Goal: Ask a question

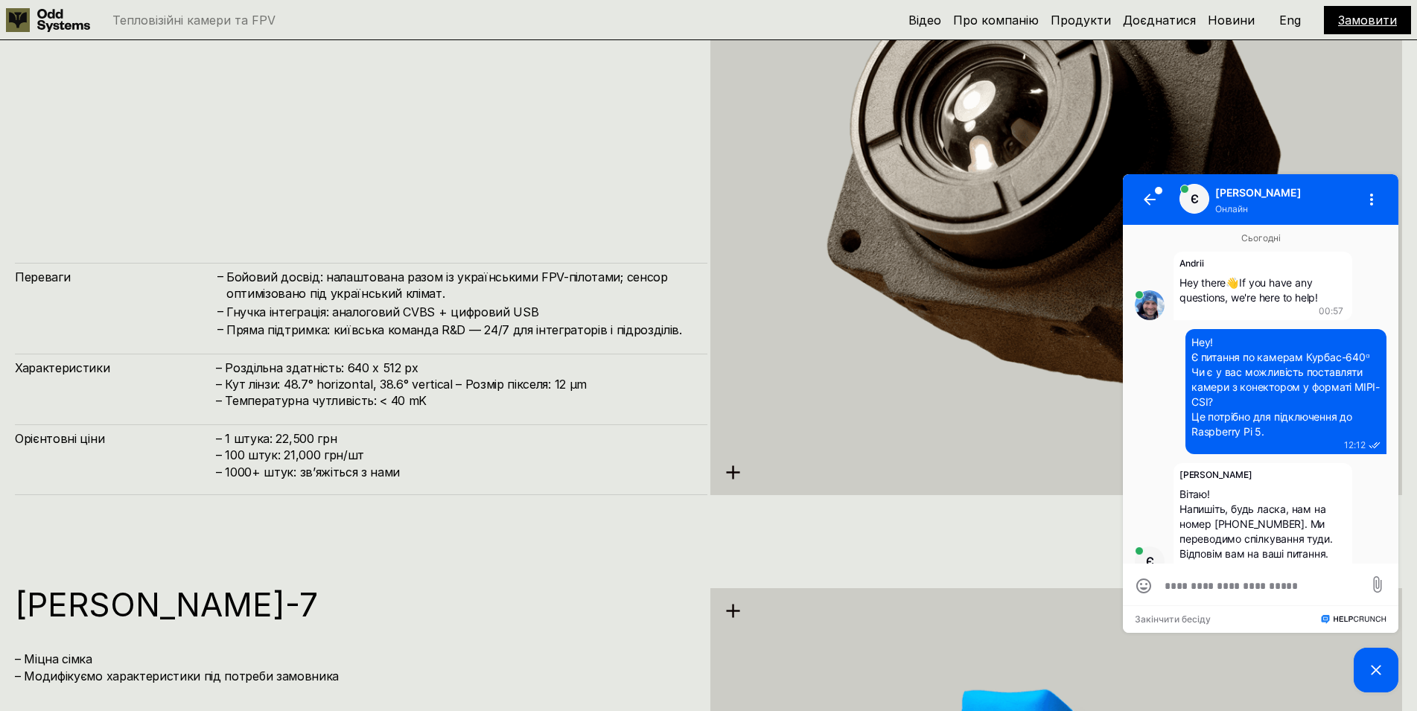
scroll to position [22, 0]
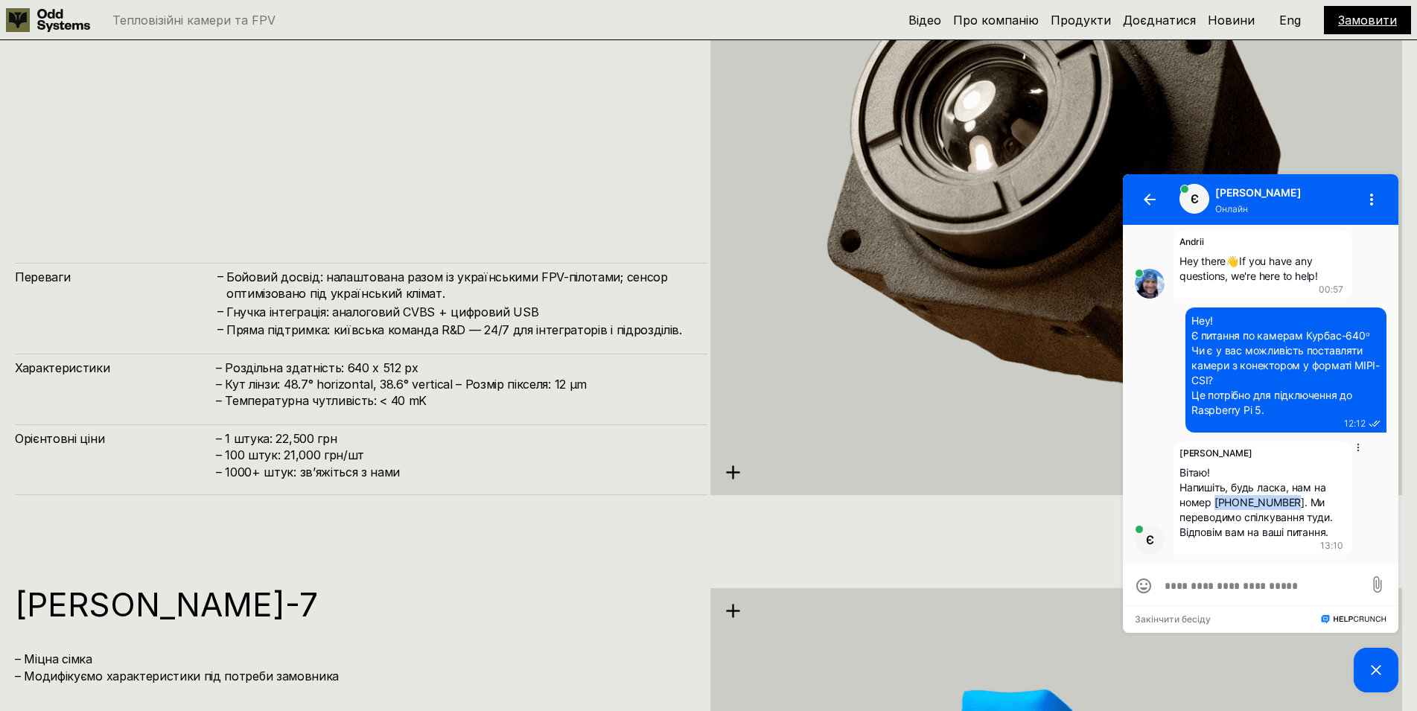
drag, startPoint x: 1214, startPoint y: 504, endPoint x: 1293, endPoint y: 502, distance: 78.9
click at [1293, 502] on span "Вітаю! Напишіть, будь ласка, нам на номер [PHONE_NUMBER]. Ми переводимо спілкув…" at bounding box center [1255, 502] width 153 height 72
copy span "[PHONE_NUMBER]"
click at [1204, 508] on span "Вітаю! Напишіть, будь ласка, нам на номер [PHONE_NUMBER]. Ми переводимо спілкув…" at bounding box center [1255, 502] width 153 height 72
click at [1201, 588] on textarea at bounding box center [1260, 585] width 192 height 15
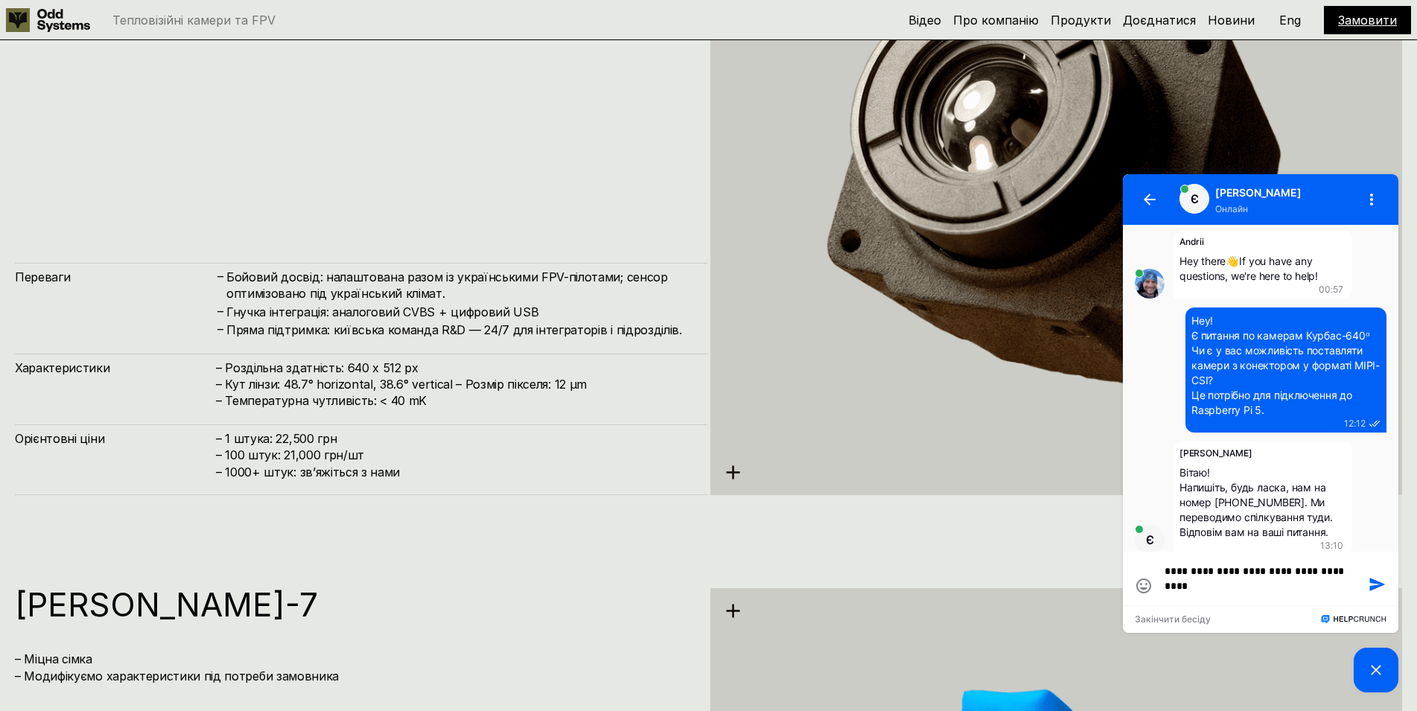
scroll to position [0, 0]
click at [1196, 590] on textarea "**********" at bounding box center [1260, 579] width 192 height 30
click at [1197, 590] on textarea "**********" at bounding box center [1260, 579] width 192 height 30
type textarea "**********"
click at [1147, 584] on icon at bounding box center [1143, 586] width 18 height 18
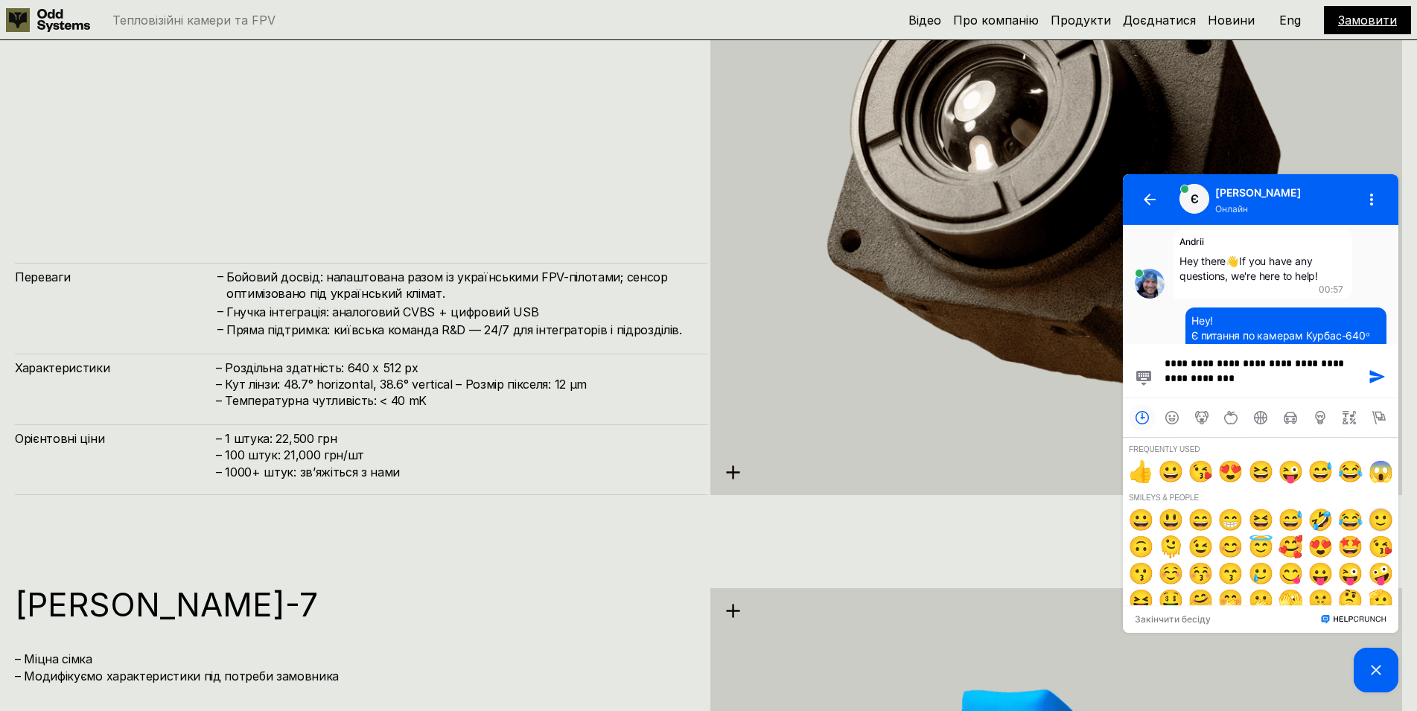
click at [1368, 517] on span "🙂" at bounding box center [1380, 520] width 24 height 24
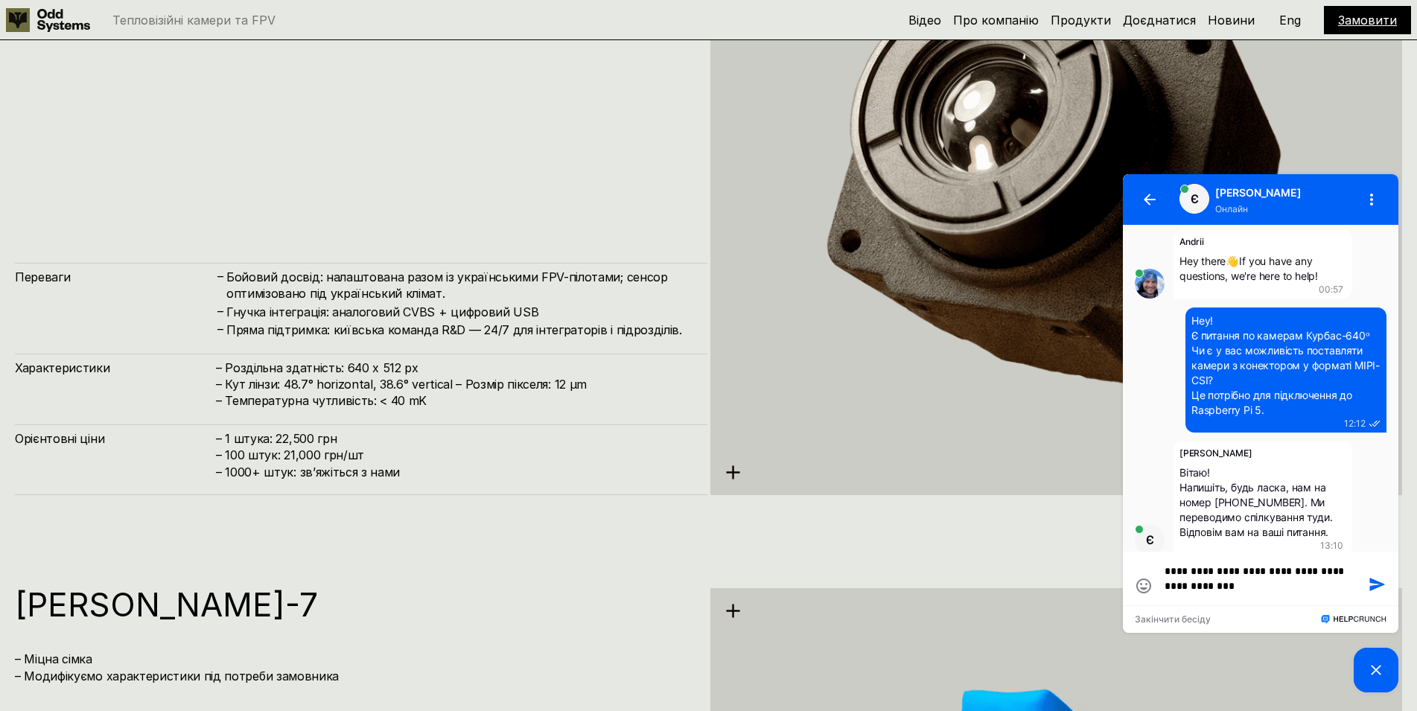
click at [1370, 587] on icon "button" at bounding box center [1377, 584] width 14 height 12
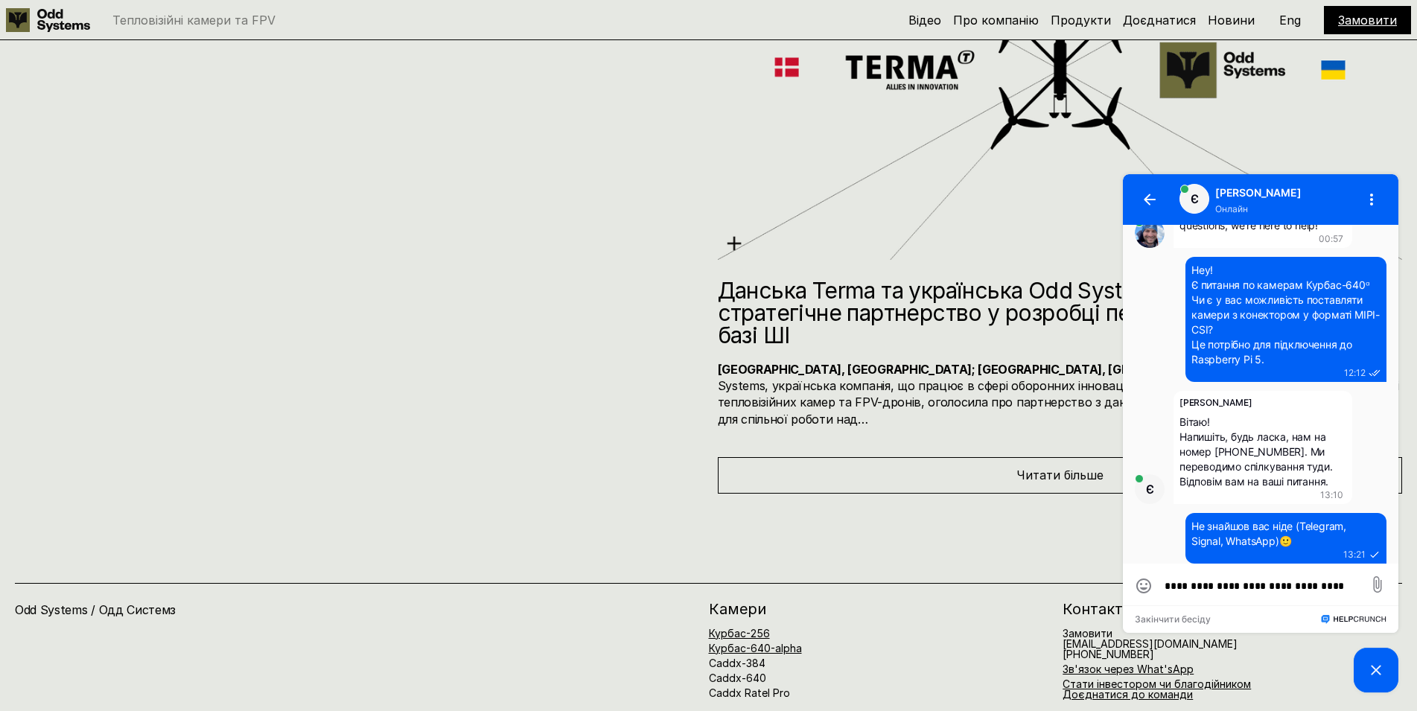
scroll to position [8204, 0]
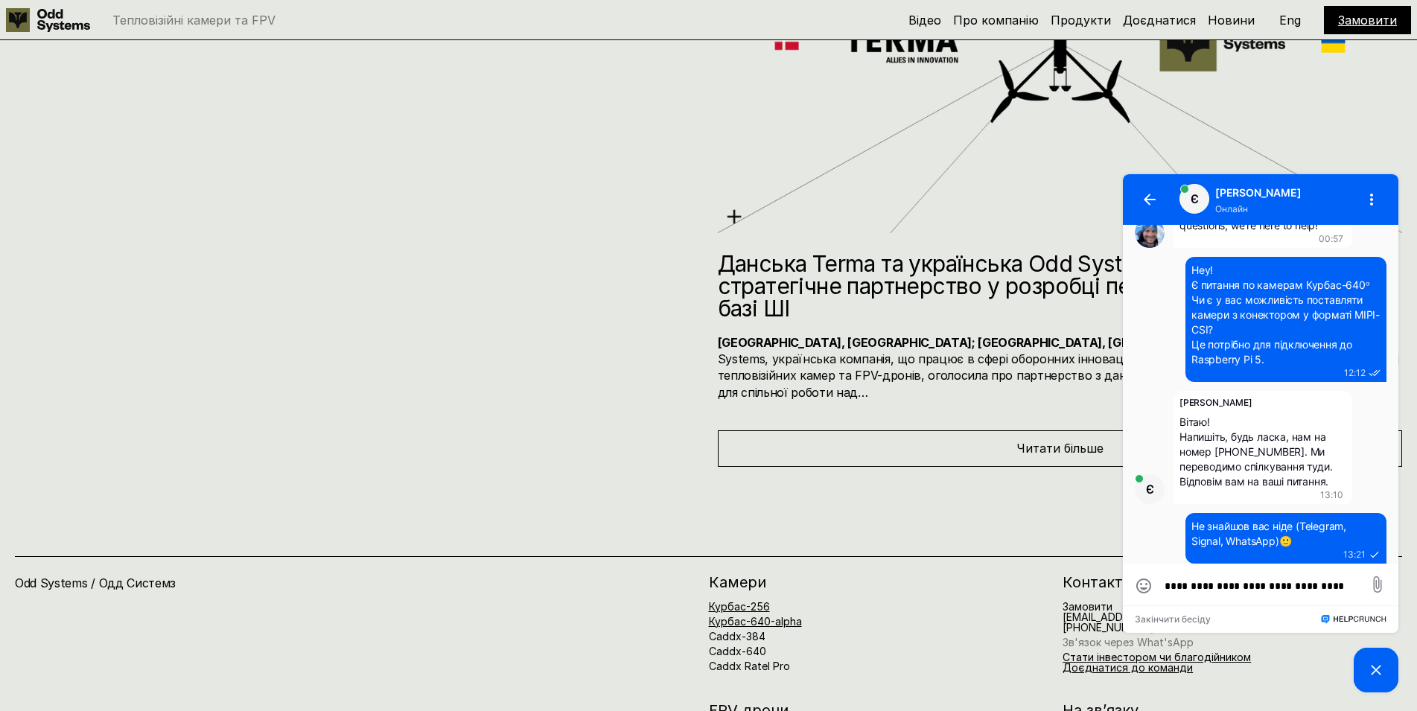
click at [1109, 636] on link "Зв'язок через What'sApp" at bounding box center [1127, 642] width 131 height 13
click at [1220, 590] on textarea "**********" at bounding box center [1260, 585] width 192 height 15
type textarea "*"
type textarea "**********"
click at [1375, 584] on icon "button" at bounding box center [1377, 584] width 14 height 12
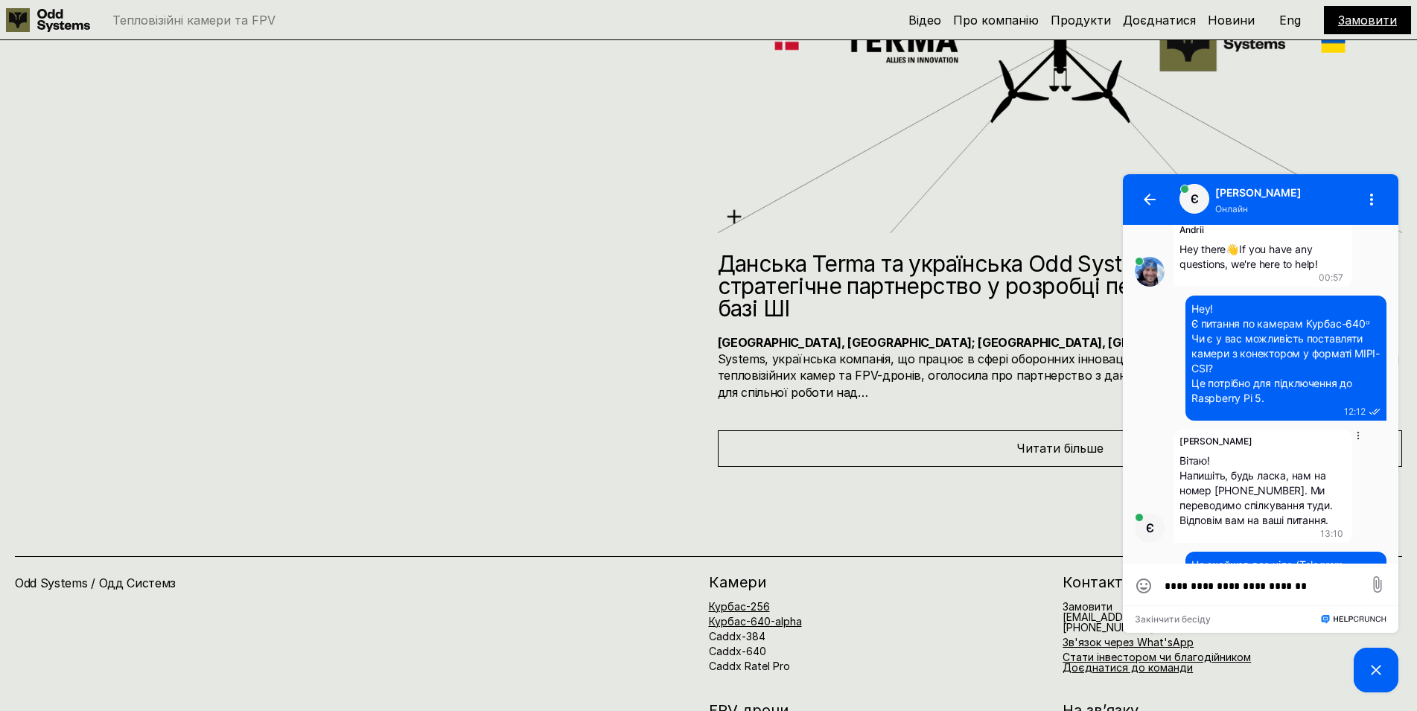
scroll to position [0, 0]
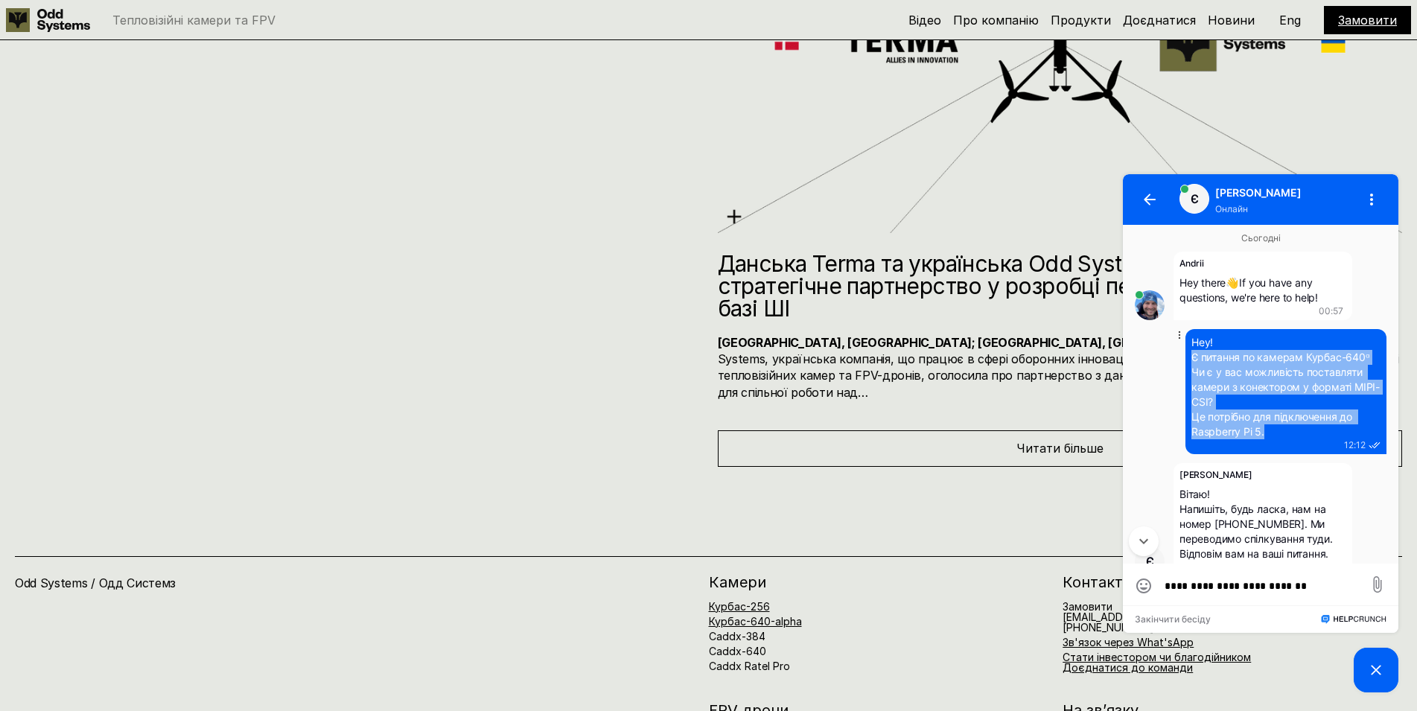
drag, startPoint x: 1180, startPoint y: 359, endPoint x: 1269, endPoint y: 430, distance: 114.4
click at [1269, 430] on div "Hey! Є питання по камерам Курбас-640ᵅ Чи є у вас можливість поставляти камери з…" at bounding box center [1285, 387] width 189 height 104
copy span "Є питання по камерам Курбас-640ᵅ Чи є у вас можливість поставляти камери з коне…"
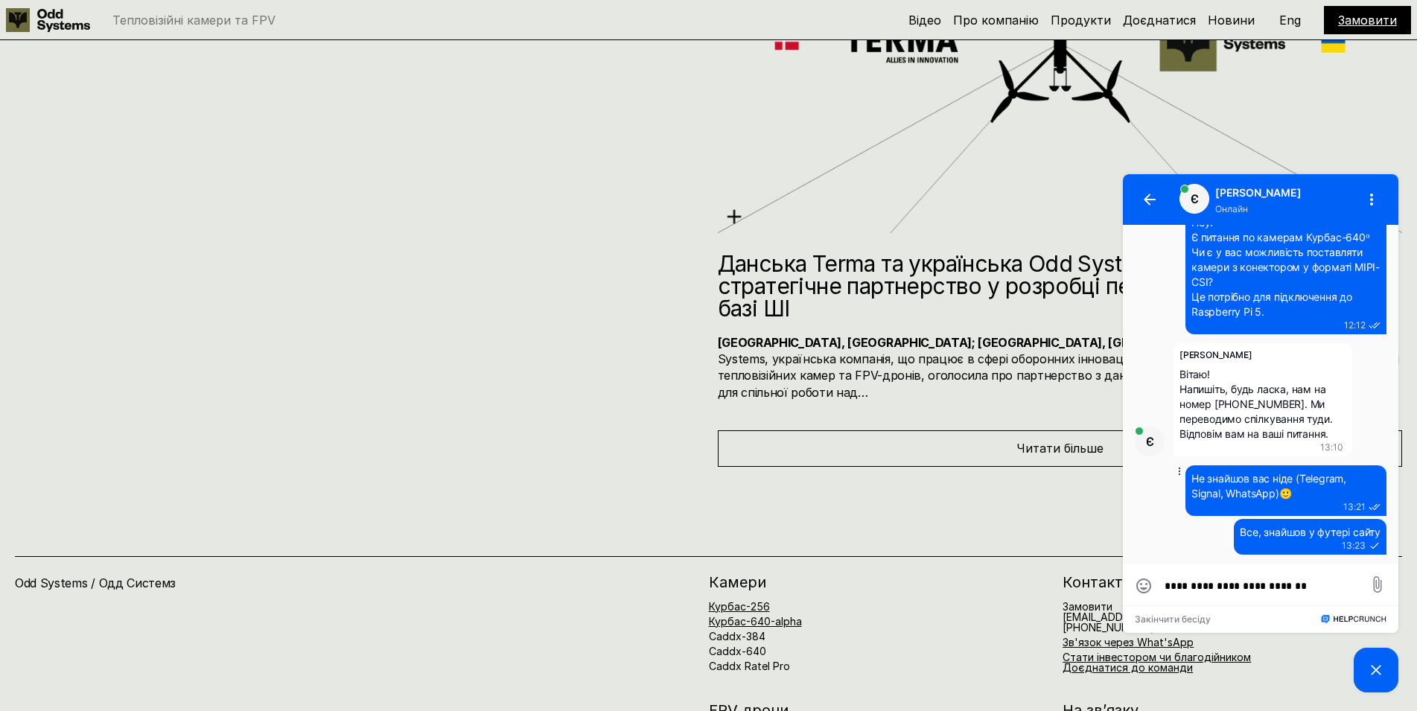
click at [1204, 488] on span "Не знайшов вас ніде (Telegram, Signal, WhatsApp) 🙂" at bounding box center [1270, 486] width 158 height 28
click at [573, 290] on div "Новини Данська Terma та українська Odd Systems оголошують про стратегічне партн…" at bounding box center [708, 128] width 1417 height 677
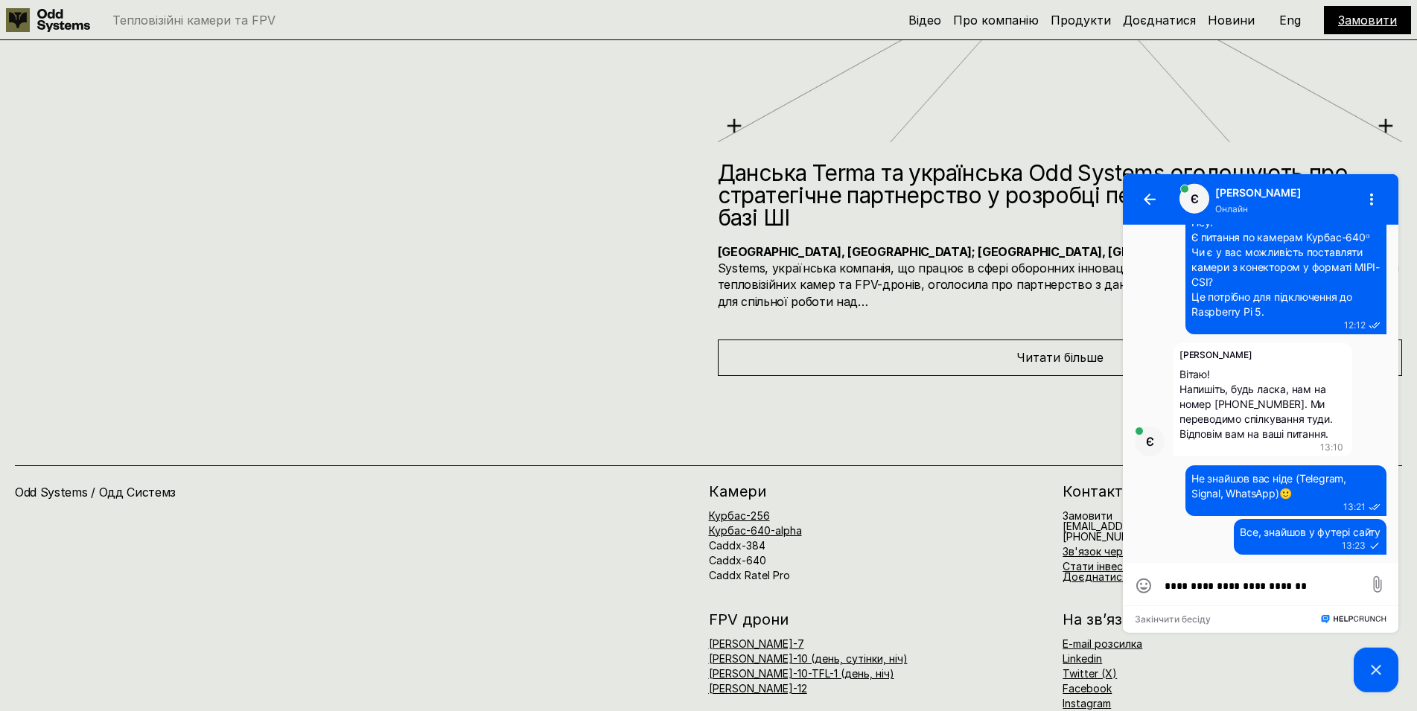
scroll to position [8431, 0]
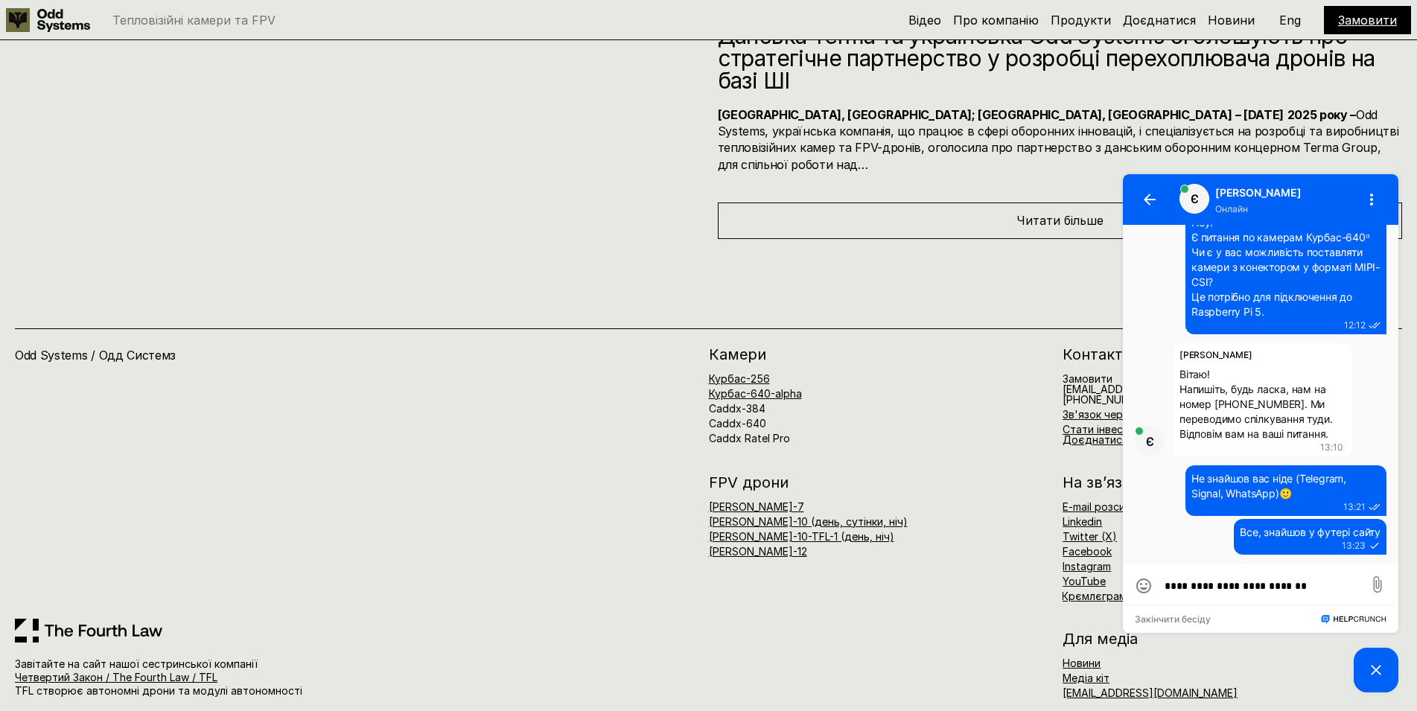
click at [427, 435] on div "Odd Systems / Одд Системз" at bounding box center [362, 483] width 694 height 272
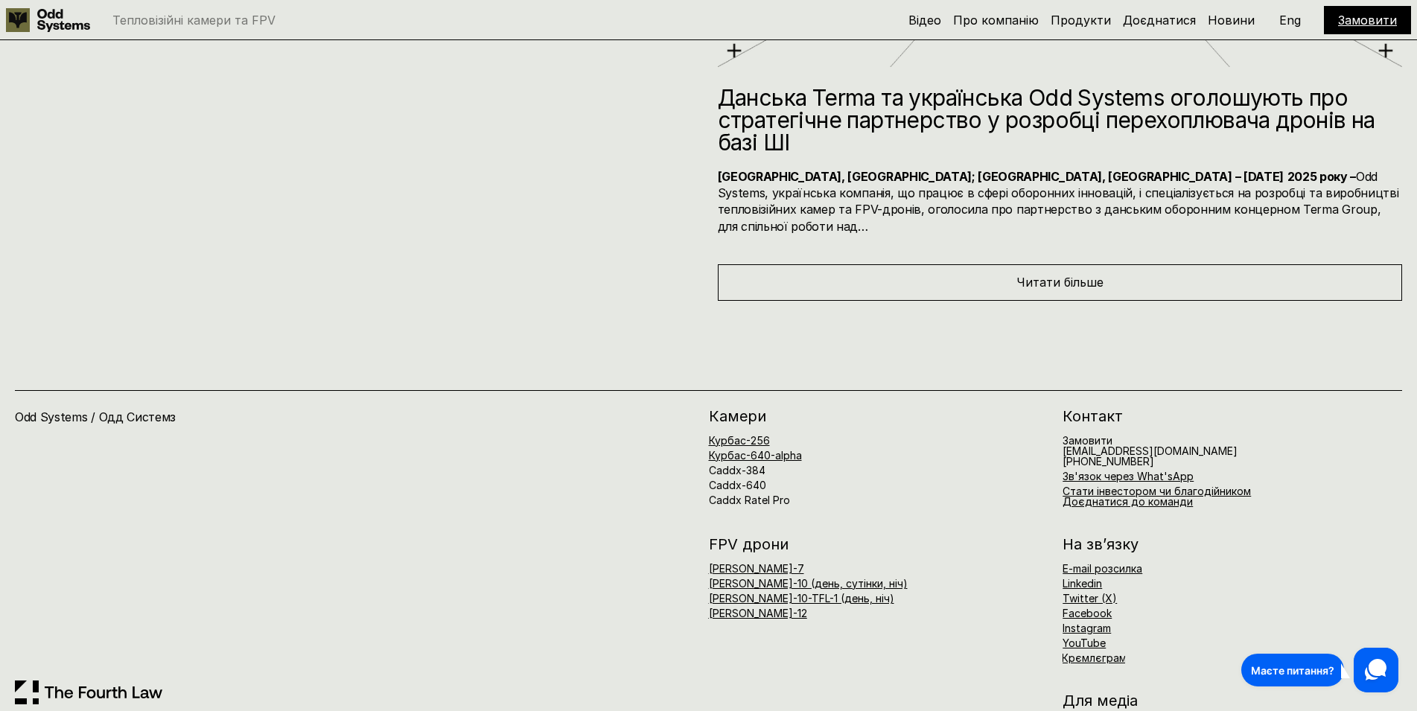
scroll to position [8431, 0]
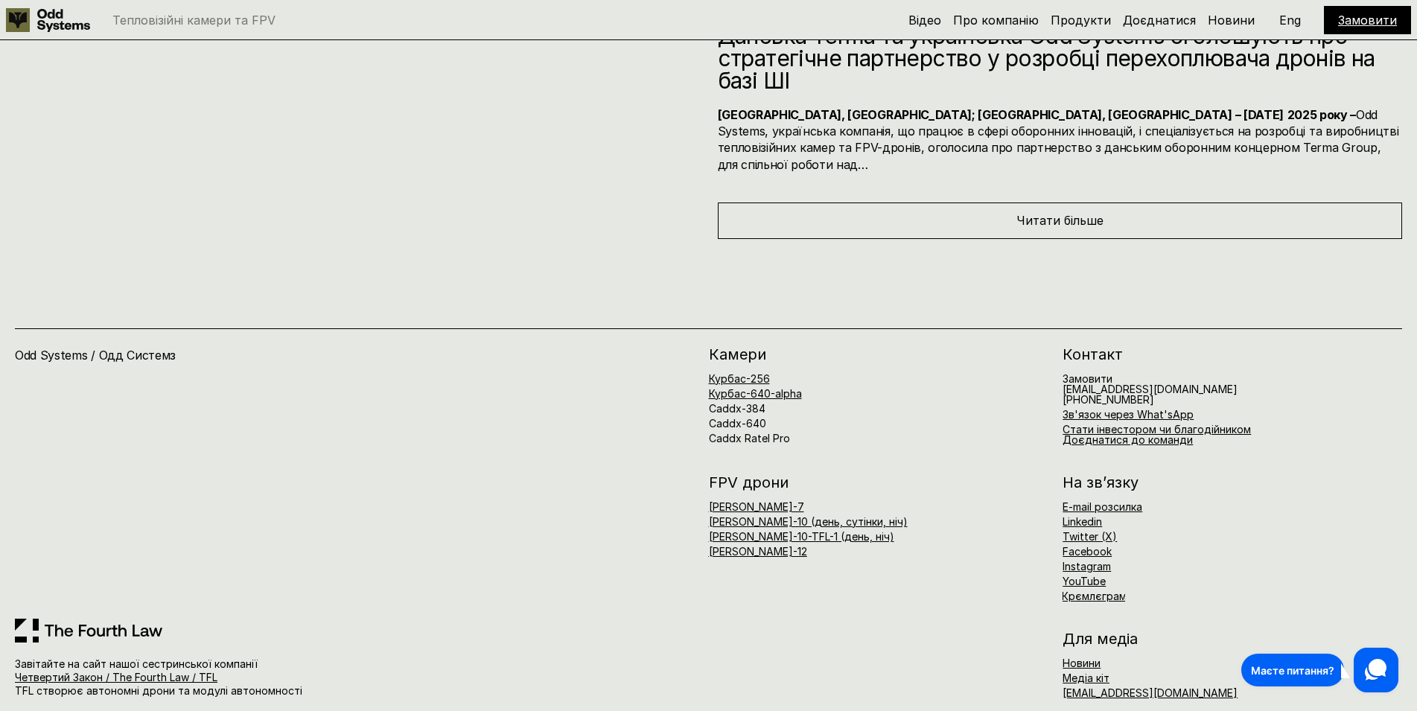
click at [615, 267] on div "Odd Systems / Одд Системз Завітайте на сайт нашої сестринської компанії Четверт…" at bounding box center [708, 483] width 1417 height 489
click at [592, 374] on div "Odd Systems / Одд Системз" at bounding box center [362, 483] width 694 height 272
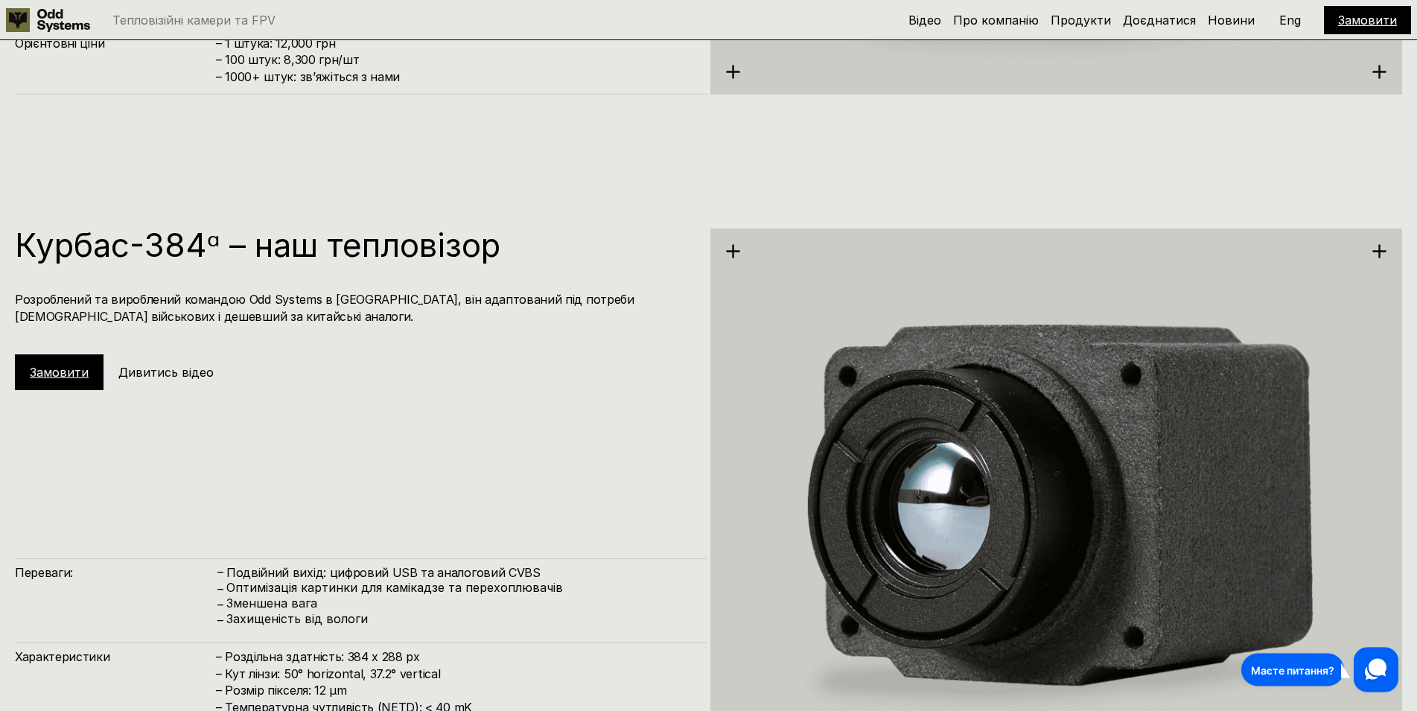
scroll to position [2661, 0]
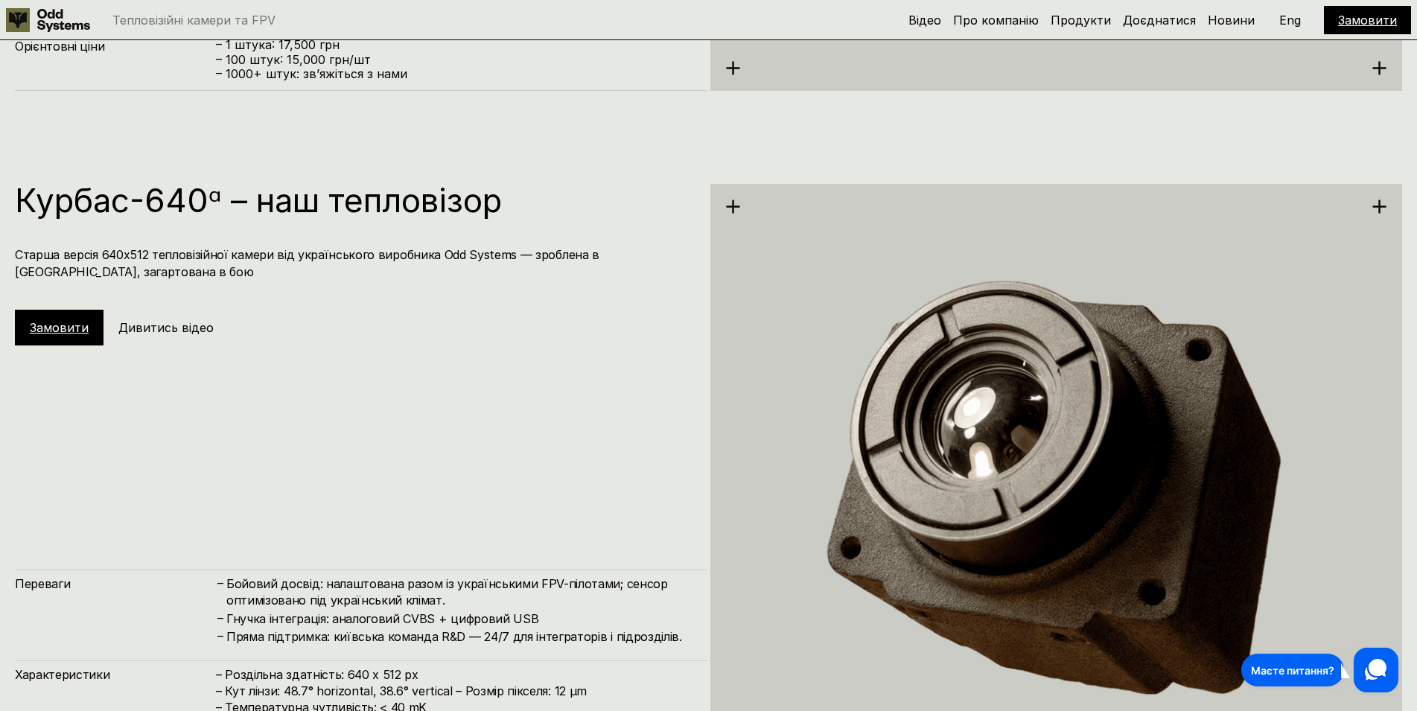
scroll to position [3797, 0]
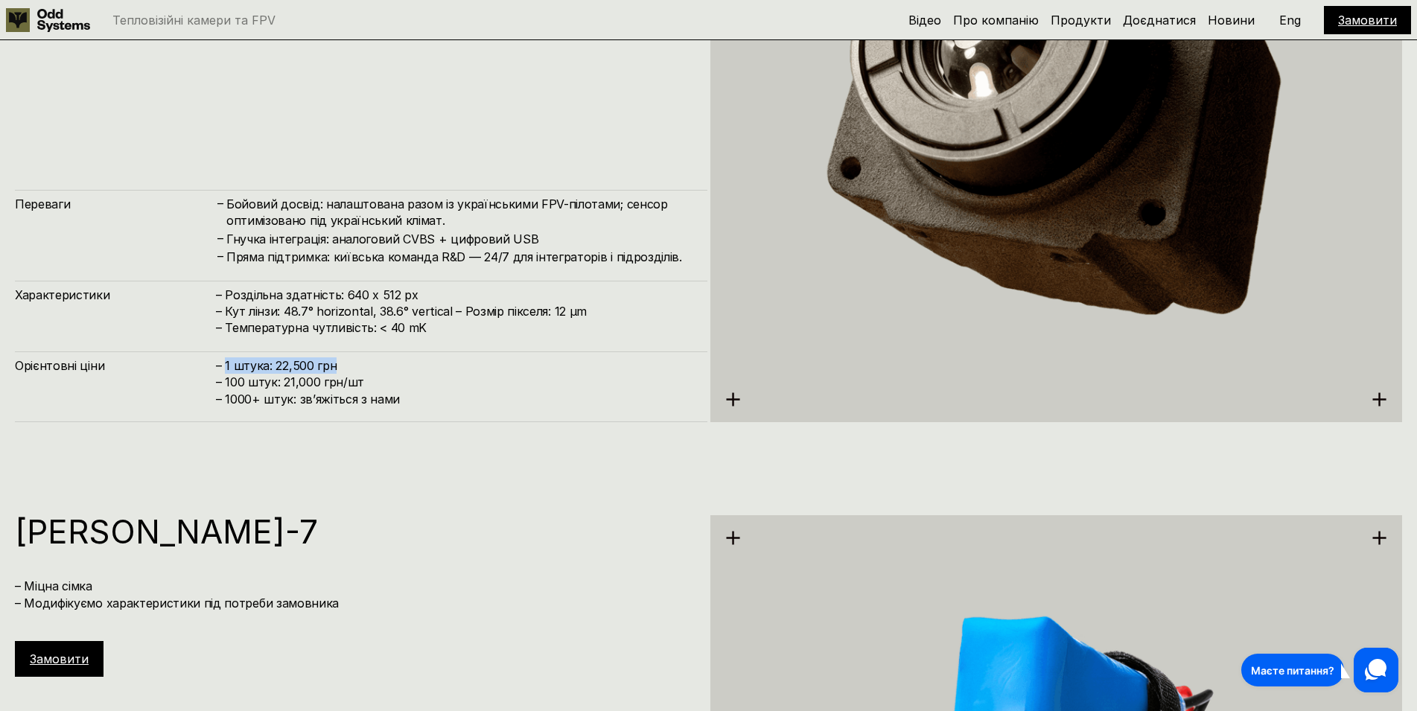
drag, startPoint x: 334, startPoint y: 366, endPoint x: 226, endPoint y: 360, distance: 108.8
click at [226, 360] on h4 "– 1 штука: 22,500 грн – 100 штук: 21,000 грн/шт – ⁠1000+ штук: звʼяжіться з нами" at bounding box center [454, 382] width 476 height 50
copy h4 "1 штука: 22,500 грн"
